Goal: Navigation & Orientation: Find specific page/section

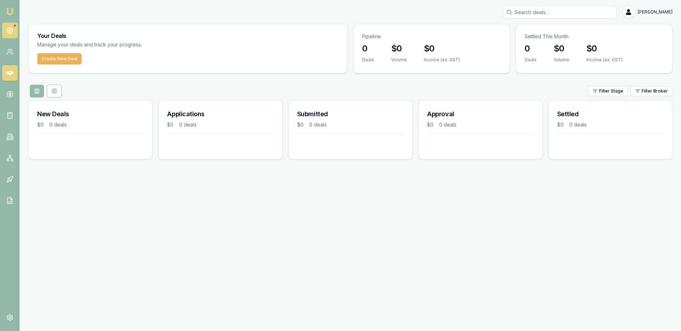
click at [7, 30] on icon at bounding box center [9, 30] width 7 height 7
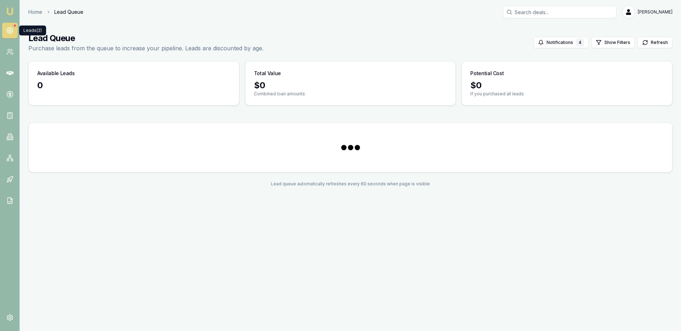
click at [33, 31] on div "Leads (2) Leads (2)" at bounding box center [32, 31] width 27 height 10
click at [6, 33] on icon at bounding box center [9, 30] width 7 height 7
click at [38, 33] on div "Leads (2) Leads (2)" at bounding box center [32, 31] width 27 height 10
